Goal: Complete application form

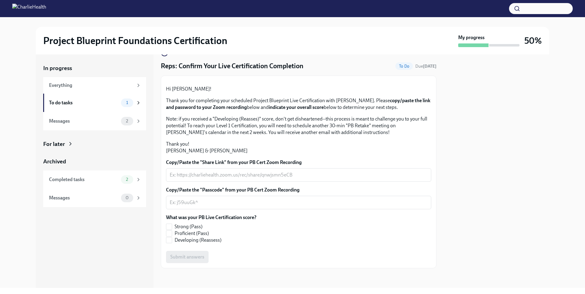
scroll to position [78, 0]
click at [250, 230] on label "Proficient (Pass)" at bounding box center [208, 233] width 85 height 7
click at [172, 231] on input "Proficient (Pass)" at bounding box center [169, 234] width 6 height 6
click at [171, 232] on input "Proficient (Pass)" at bounding box center [169, 234] width 6 height 6
checkbox input "false"
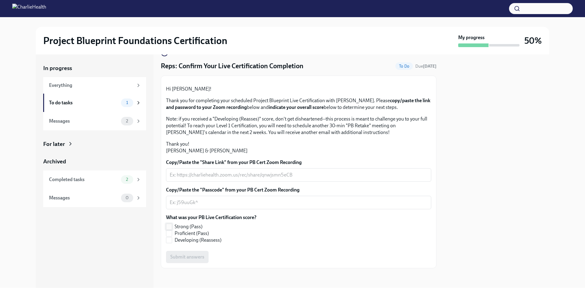
click at [170, 226] on input "Strong (Pass)" at bounding box center [169, 227] width 6 height 6
checkbox input "true"
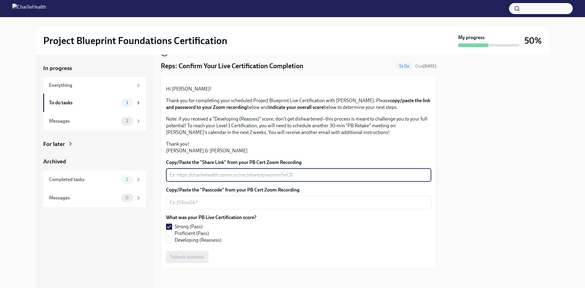
click at [213, 174] on textarea "Copy/Paste the "Share Link" from your PB Cert Zoom Recording" at bounding box center [299, 174] width 258 height 7
paste textarea "[URL][DOMAIN_NAME]"
type textarea "[URL][DOMAIN_NAME]"
click at [223, 202] on textarea "Copy/Paste the "Passcode" from your PB Cert Zoom Recording" at bounding box center [299, 202] width 258 height 7
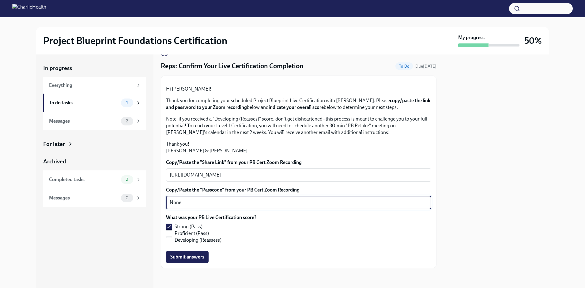
type textarea "None"
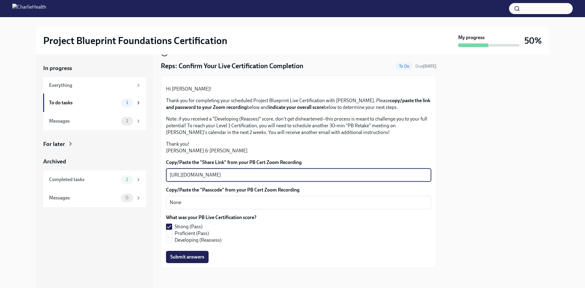
click at [236, 176] on textarea "[URL][DOMAIN_NAME]" at bounding box center [299, 174] width 258 height 7
type textarea "Sent via Google Drive"
click at [187, 258] on span "Submit answers" at bounding box center [187, 257] width 34 height 6
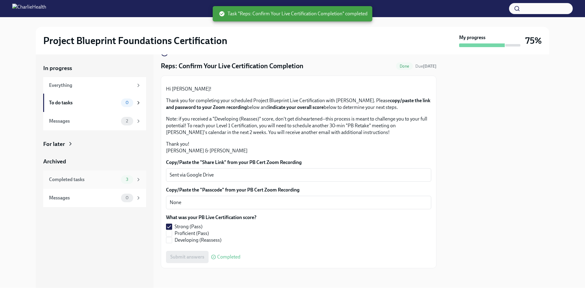
click at [85, 180] on div "Completed tasks" at bounding box center [84, 179] width 70 height 7
